Goal: Transaction & Acquisition: Purchase product/service

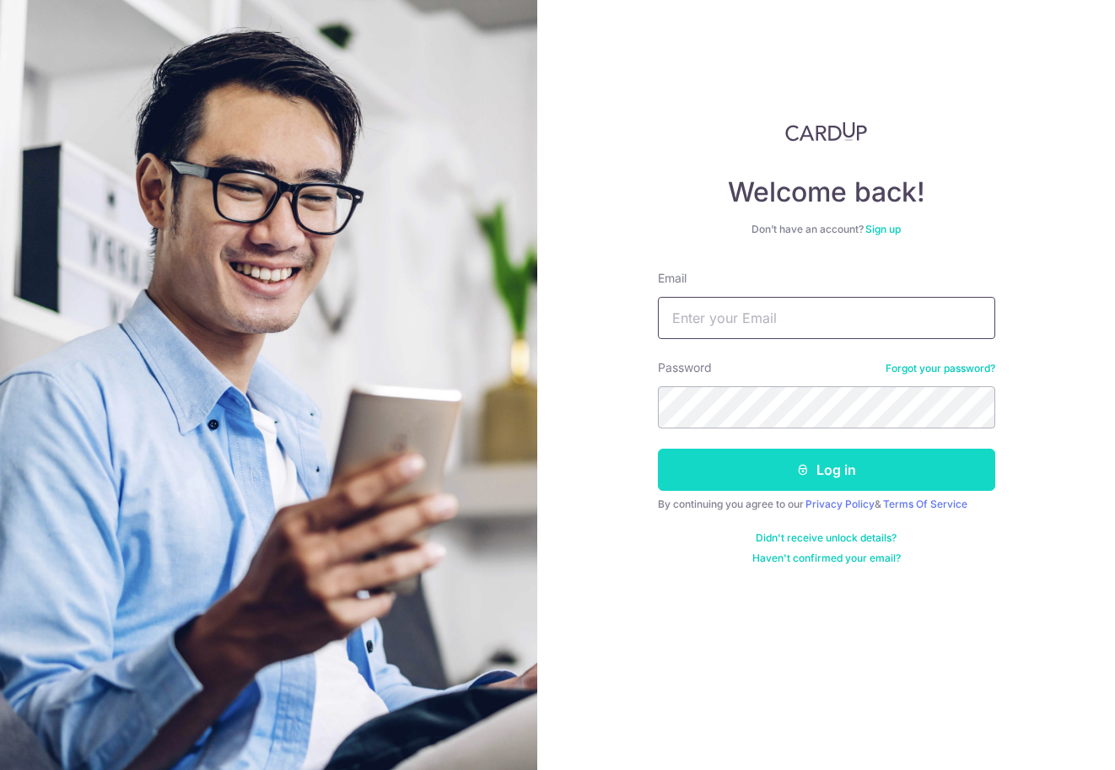
type input "[PERSON_NAME][EMAIL_ADDRESS][DOMAIN_NAME]"
click at [784, 478] on button "Log in" at bounding box center [826, 470] width 337 height 42
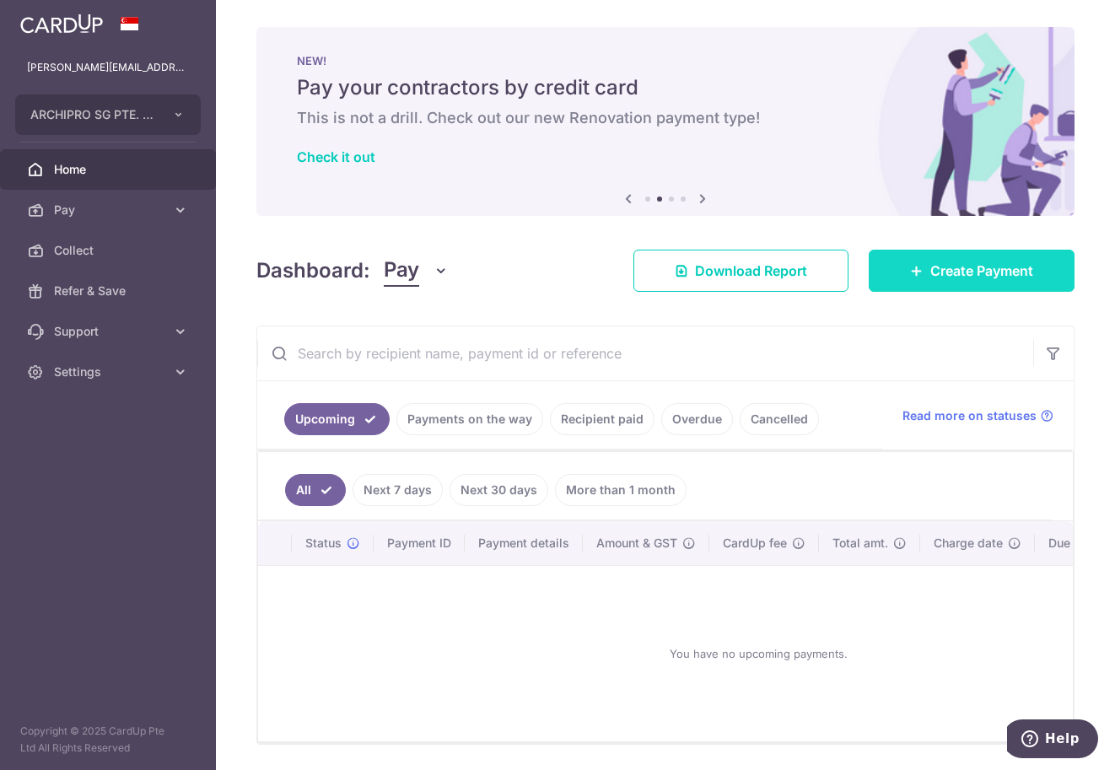
click at [969, 280] on span "Create Payment" at bounding box center [981, 271] width 103 height 20
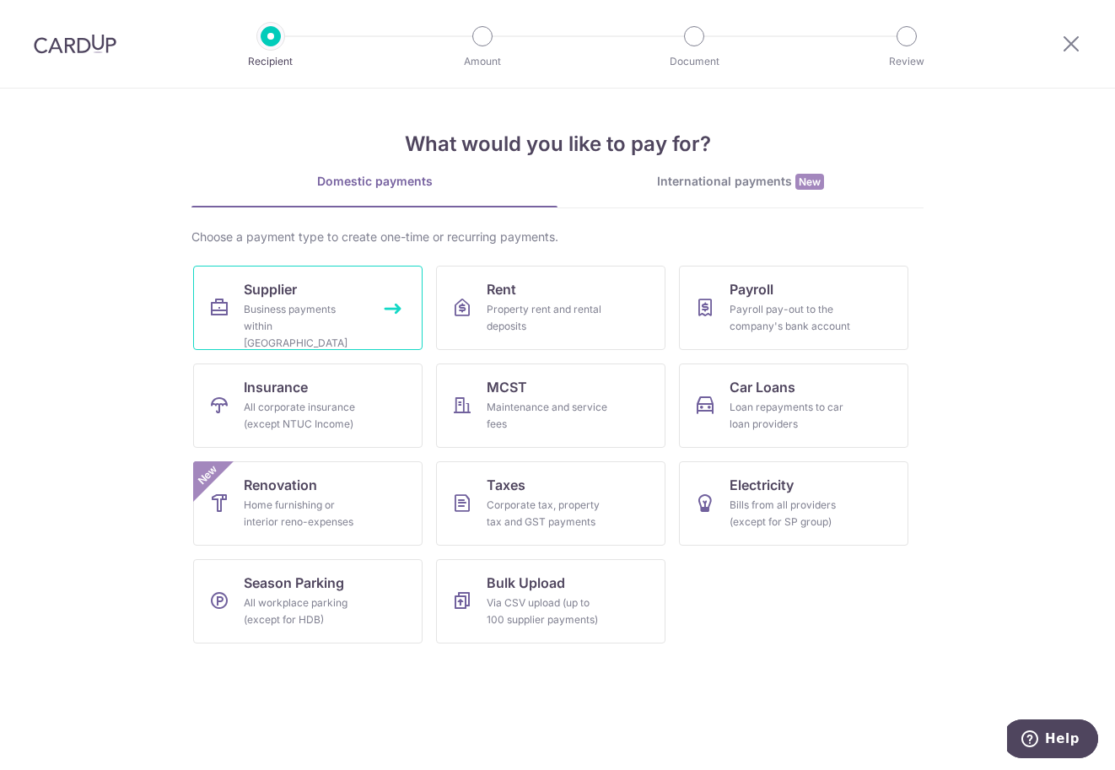
click at [292, 311] on div "Business payments within Singapore" at bounding box center [304, 326] width 121 height 51
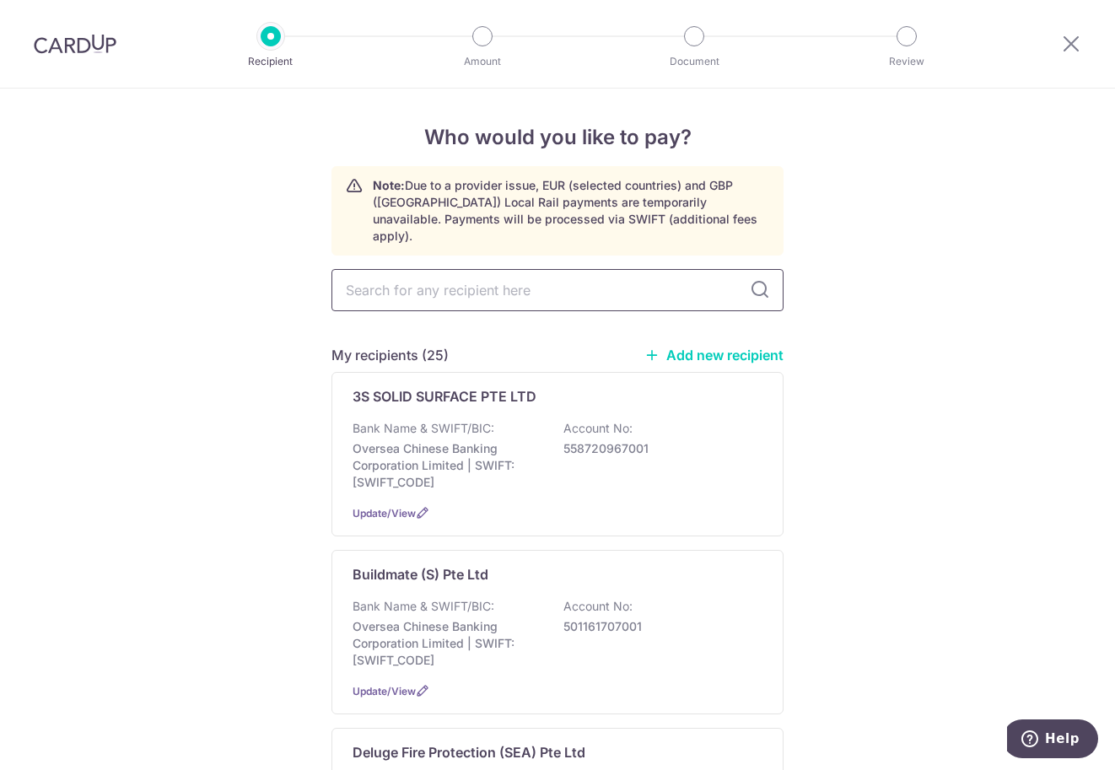
click at [488, 283] on input "text" at bounding box center [557, 290] width 452 height 42
type input "jh"
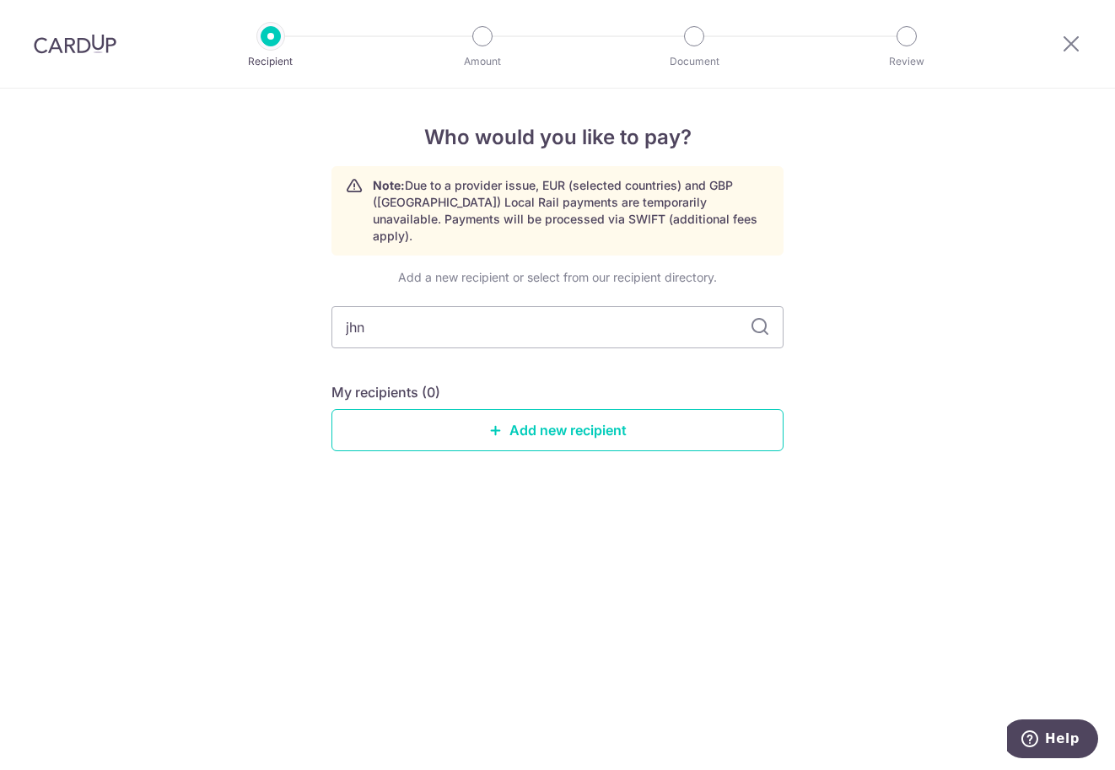
type input "jh"
type input "jn"
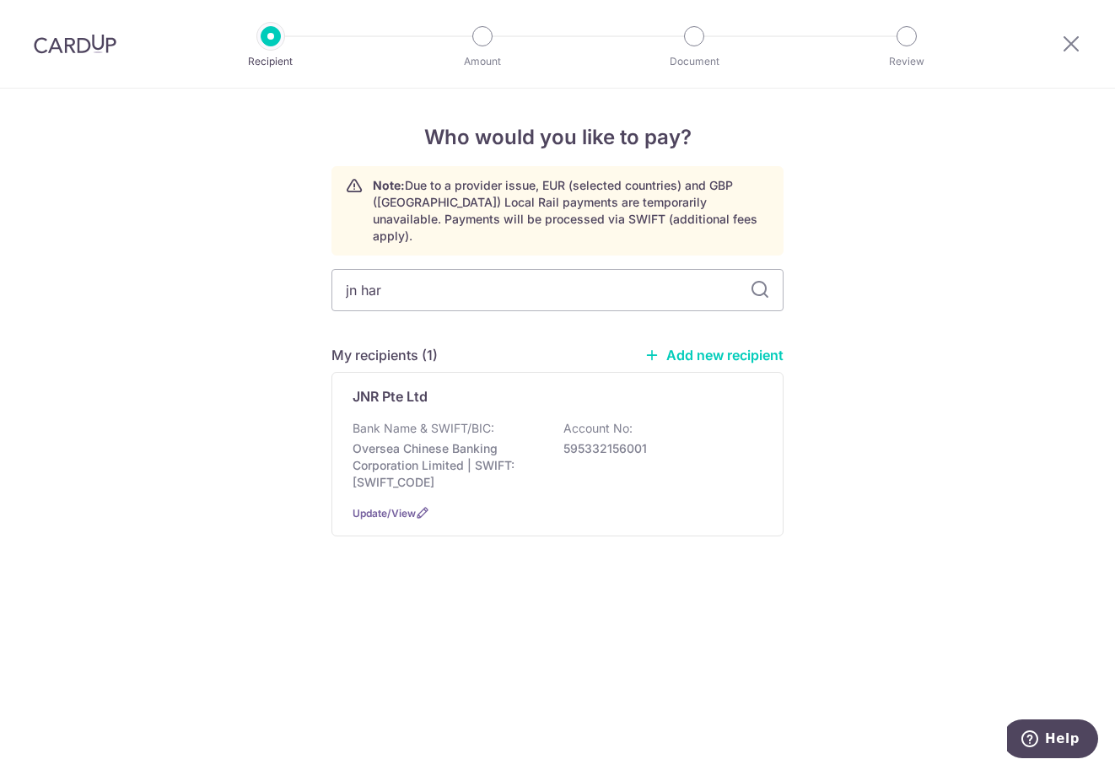
type input "jn hard"
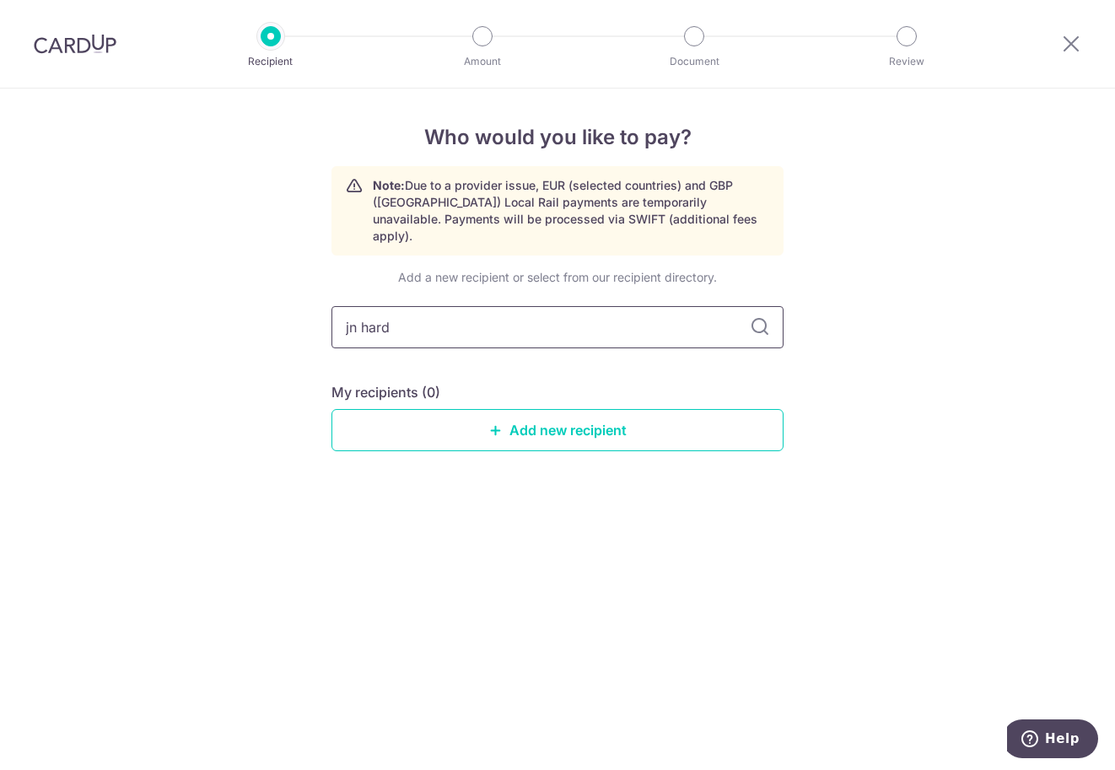
type input "jn har"
type input "jn"
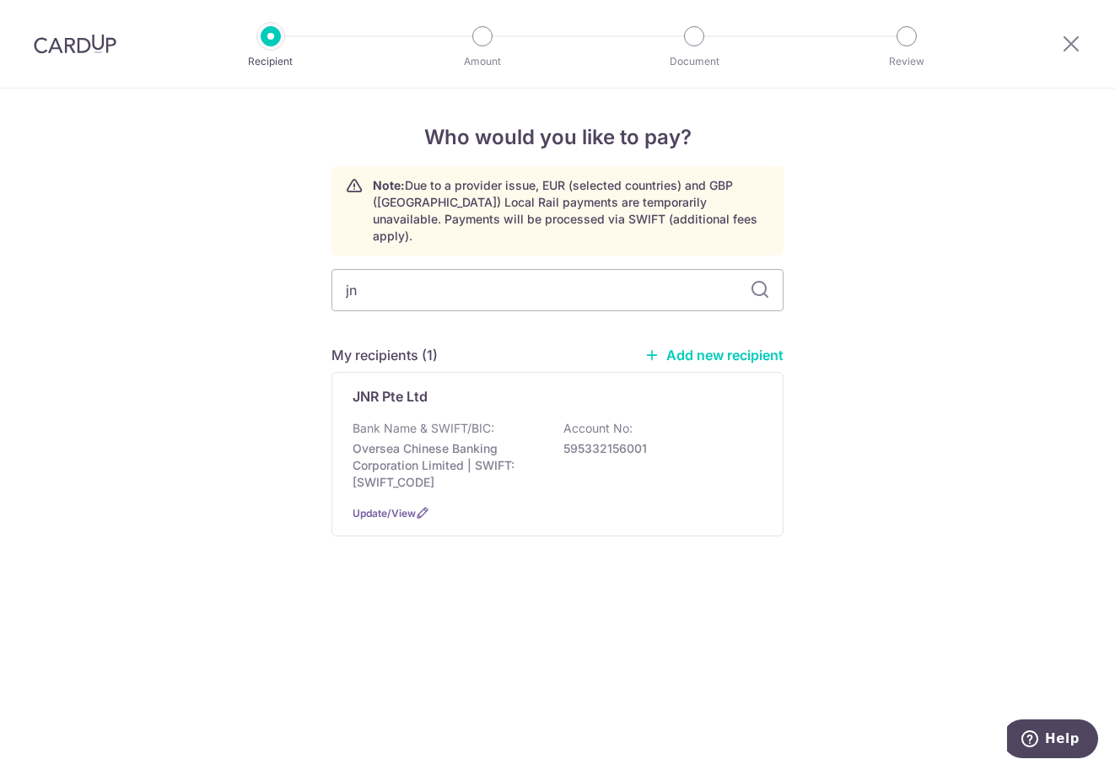
click at [789, 537] on div "Who would you like to pay? Note: Due to a provider issue, EUR (selected countri…" at bounding box center [557, 429] width 1115 height 681
click at [93, 38] on img at bounding box center [75, 44] width 83 height 20
